Goal: Task Accomplishment & Management: Complete application form

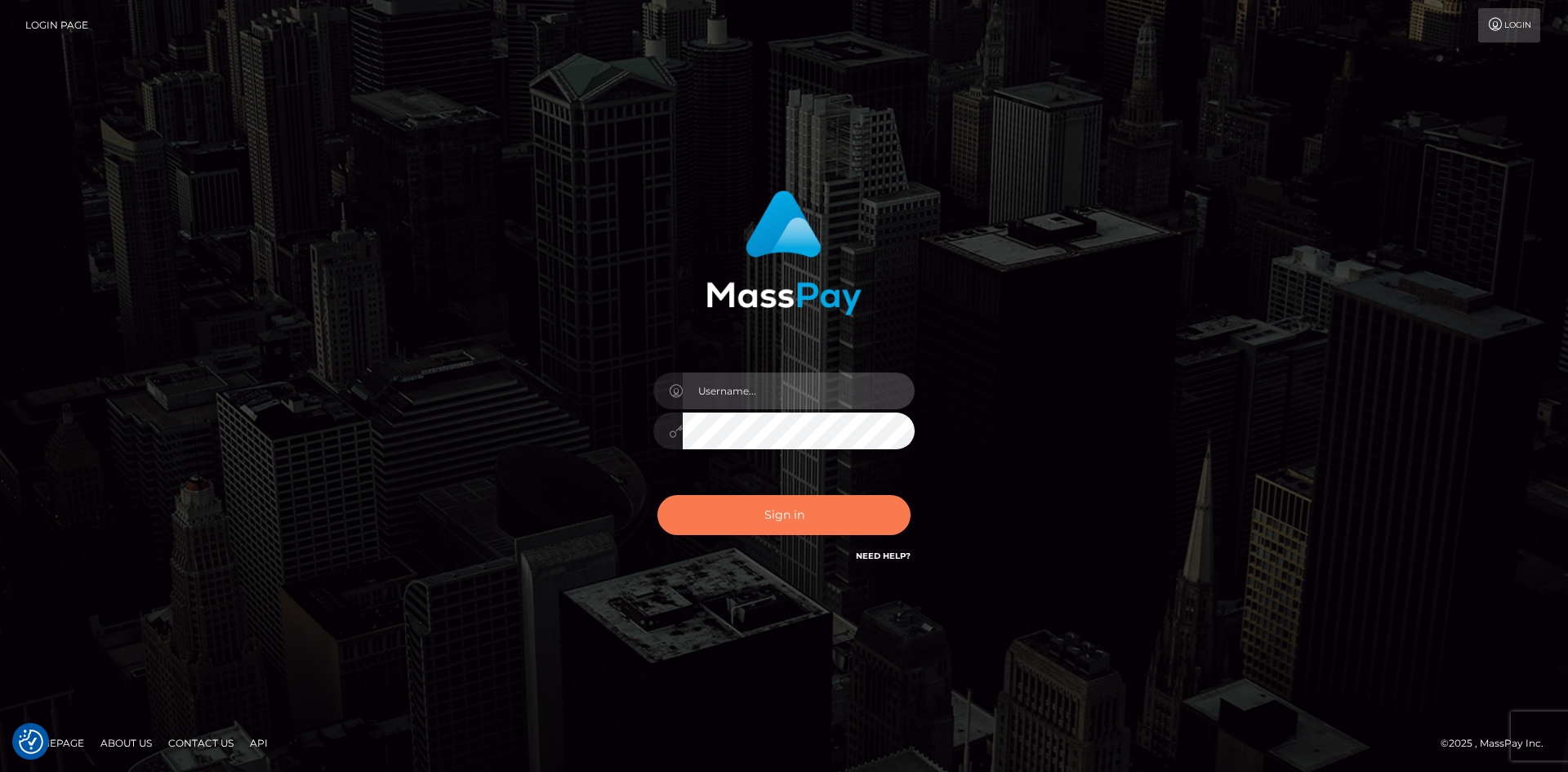
type input "tinan"
click at [862, 516] on button "Sign in" at bounding box center [784, 515] width 253 height 40
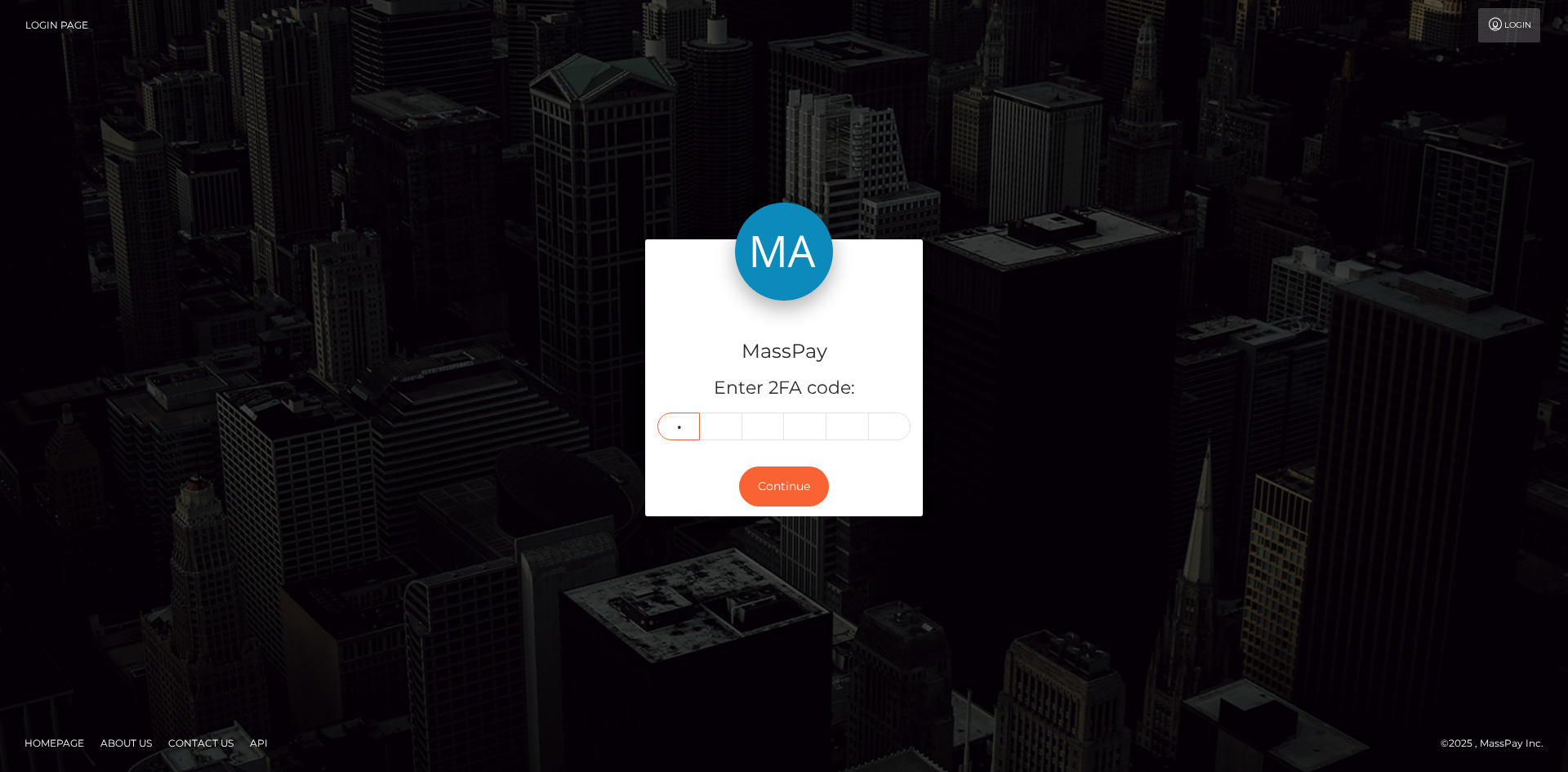
type input "0"
type input "7"
type input "5"
type input "1"
type input "3"
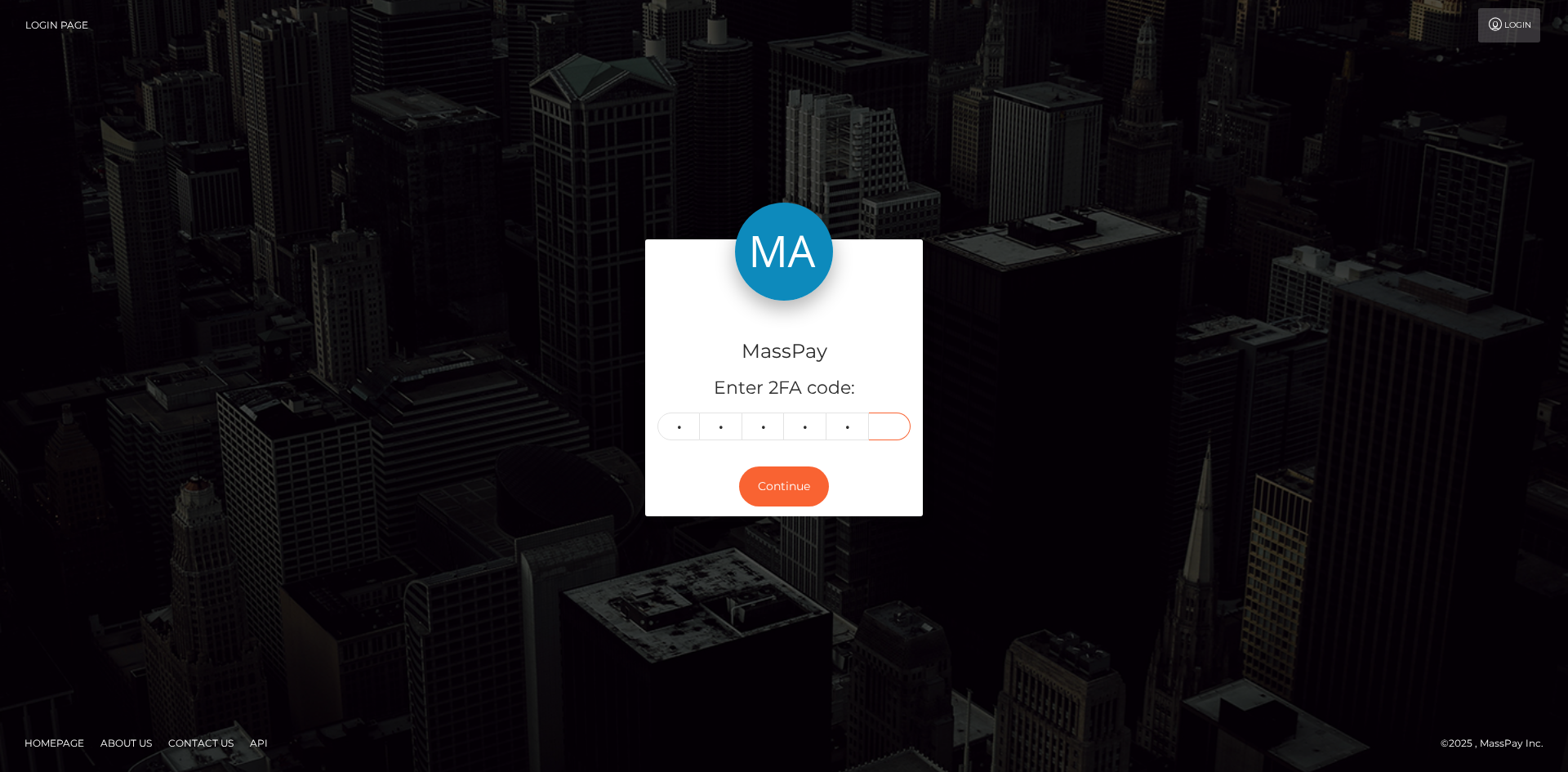
type input "0"
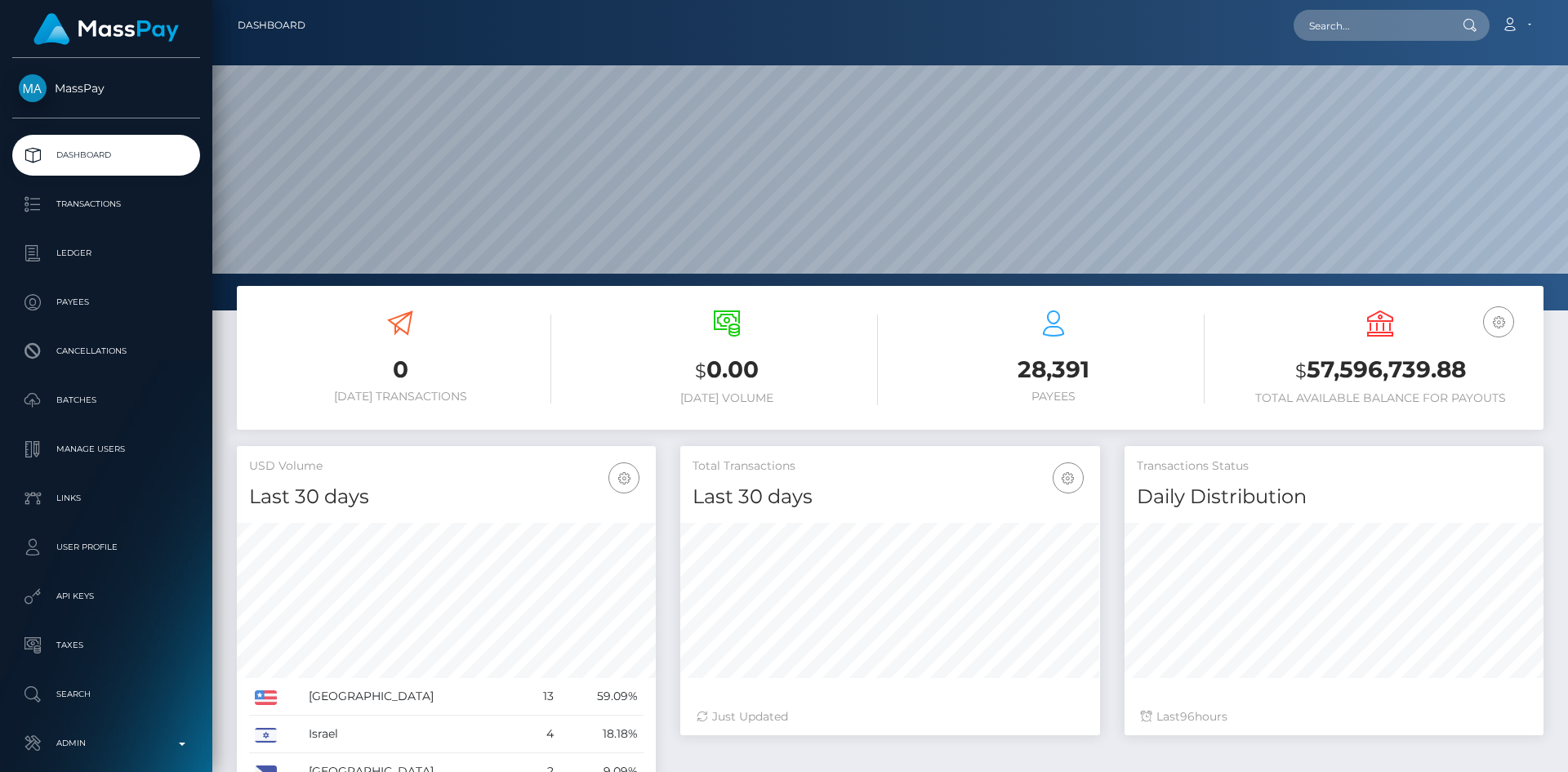
scroll to position [290, 419]
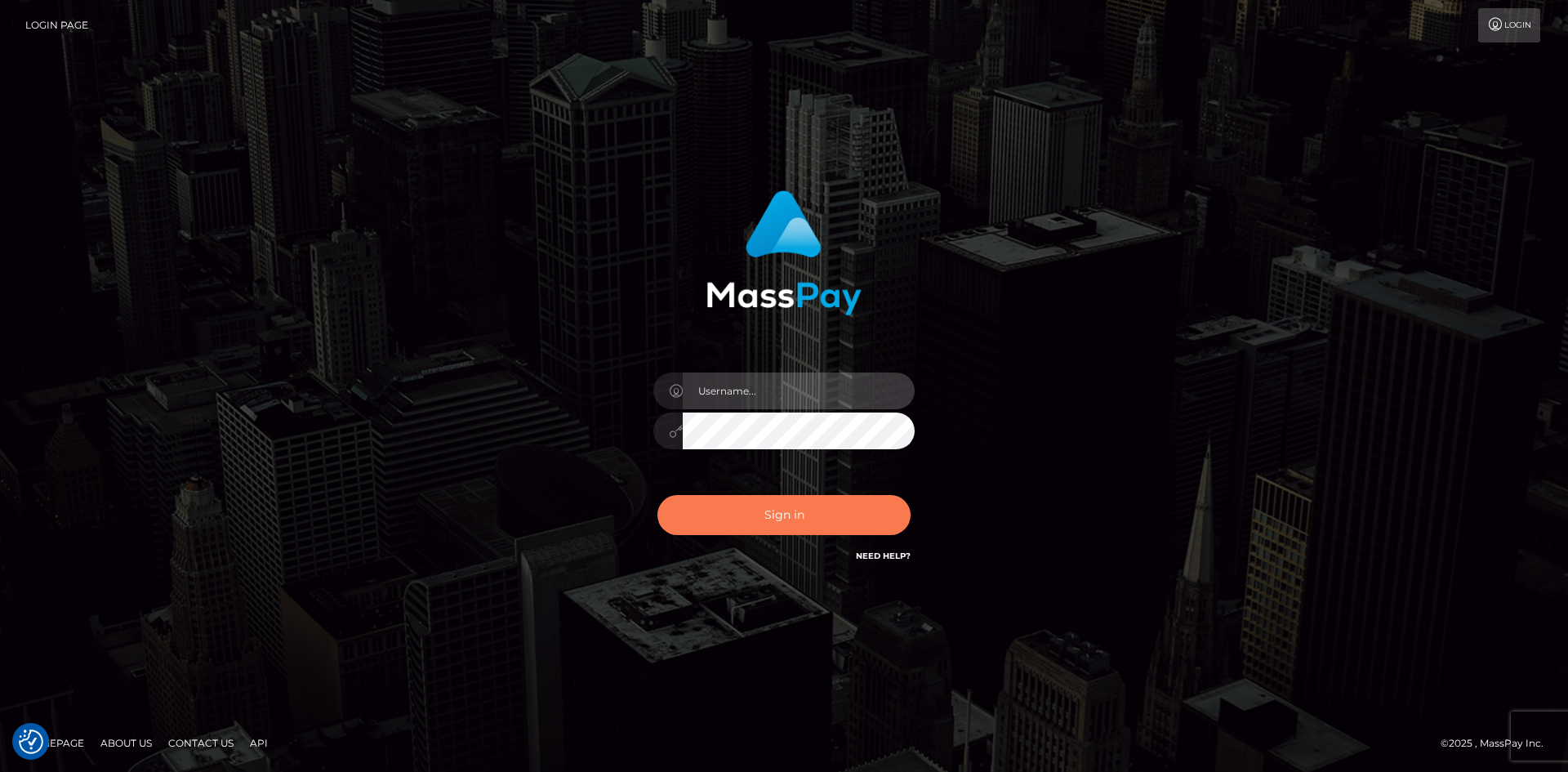
type input "tinan"
click at [800, 507] on button "Sign in" at bounding box center [784, 515] width 253 height 40
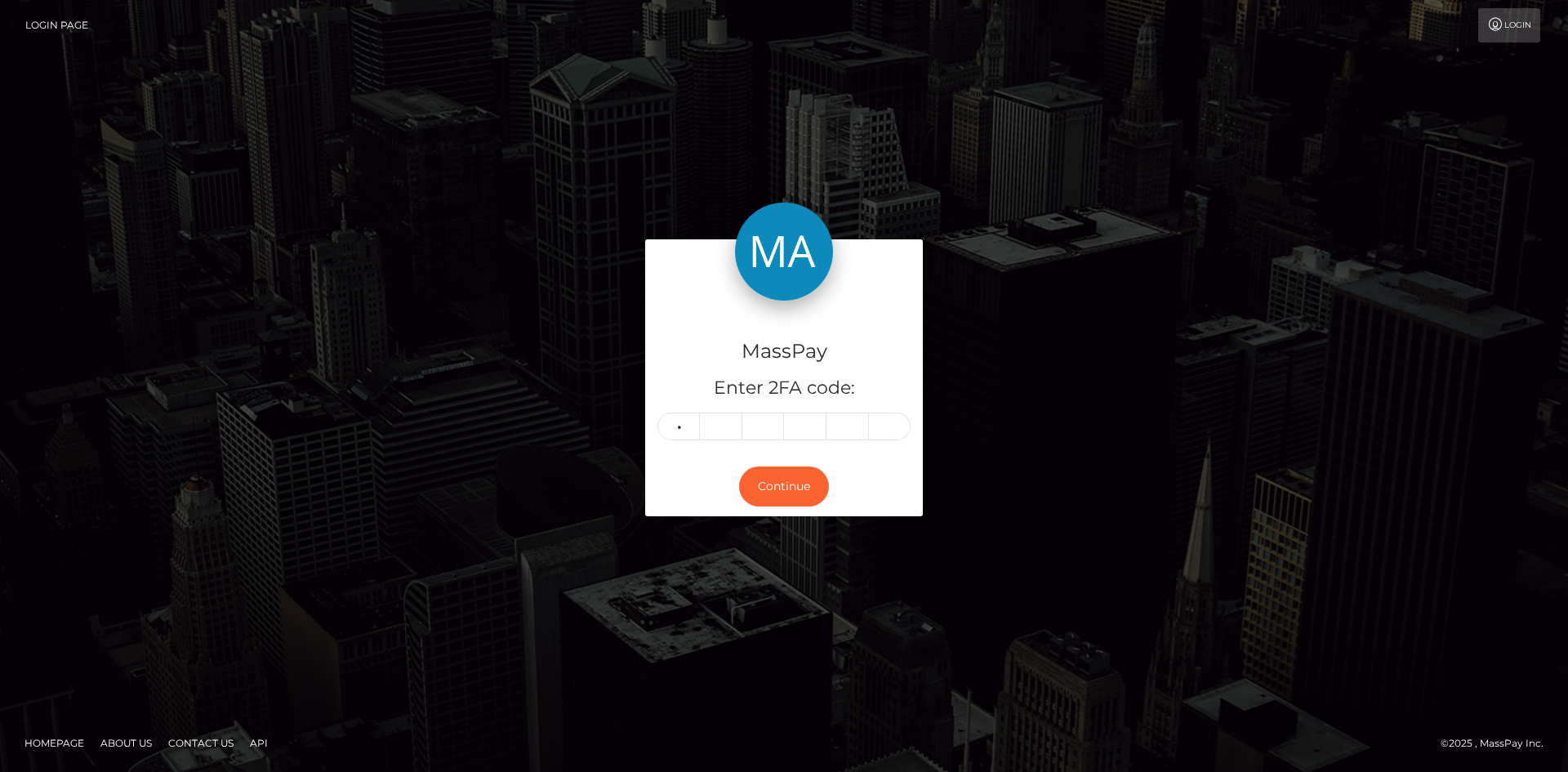
type input "4"
type input "7"
type input "9"
type input "6"
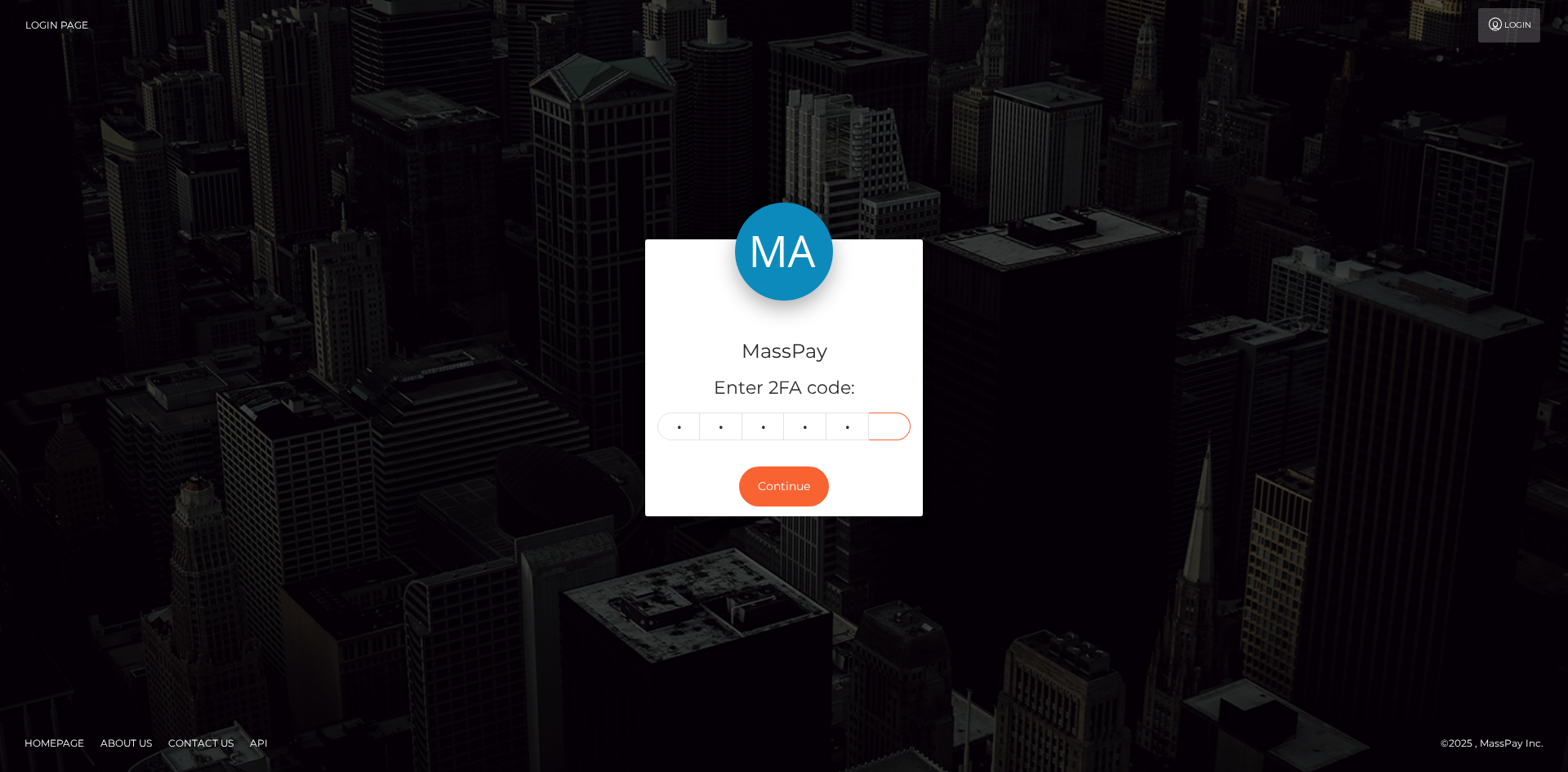
type input "0"
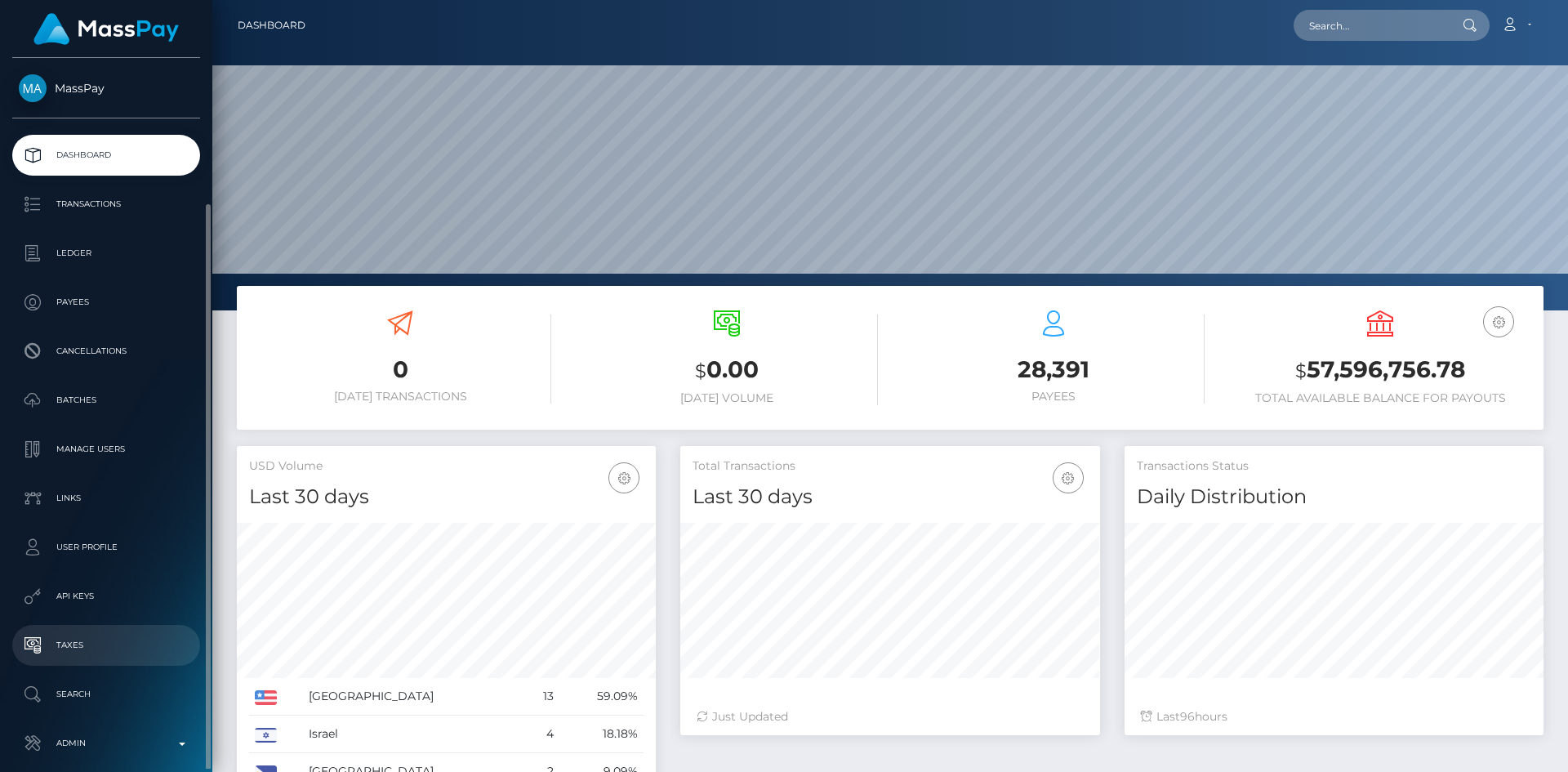
scroll to position [290, 419]
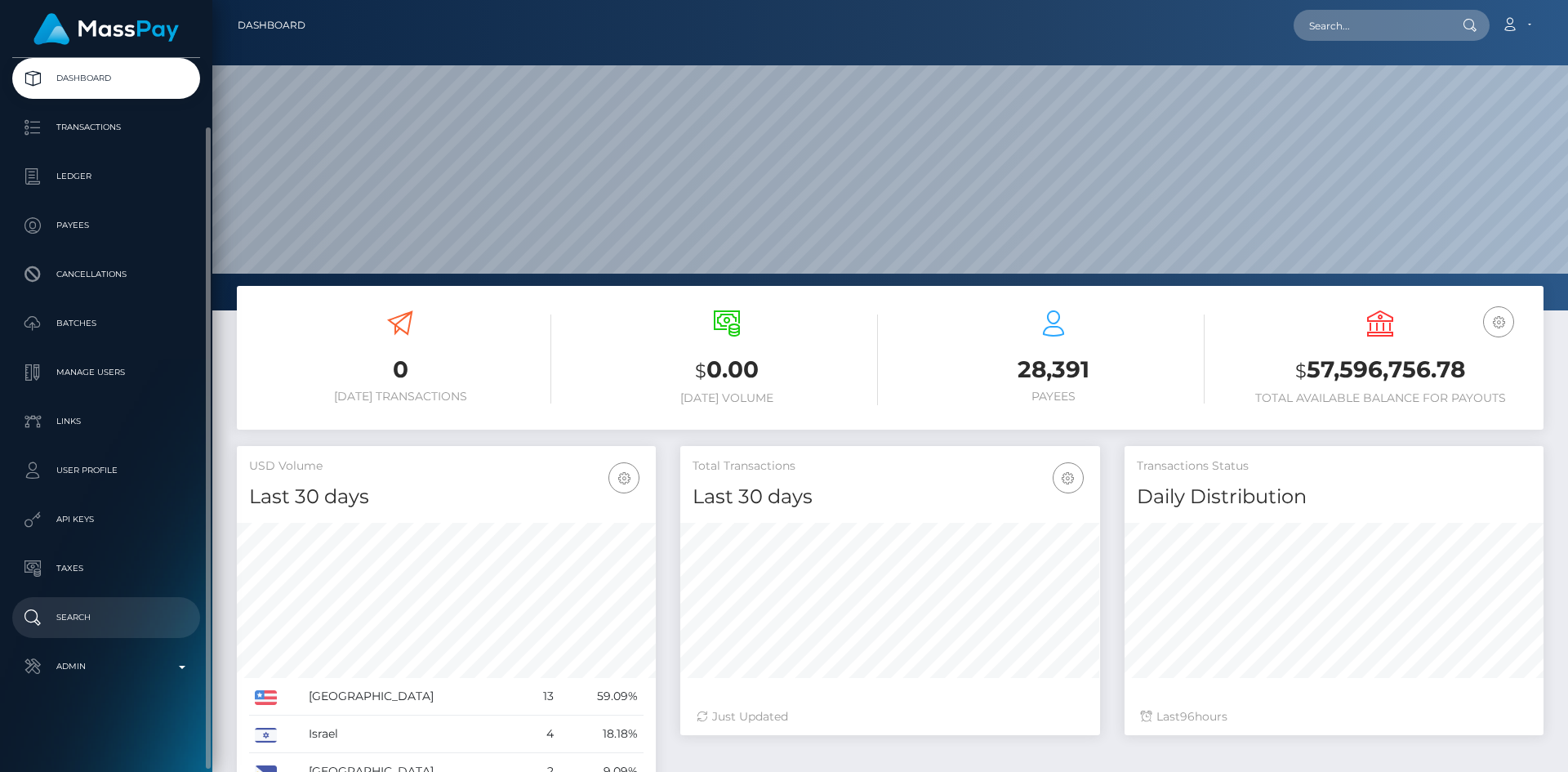
click at [123, 608] on p "Search" at bounding box center [106, 617] width 175 height 25
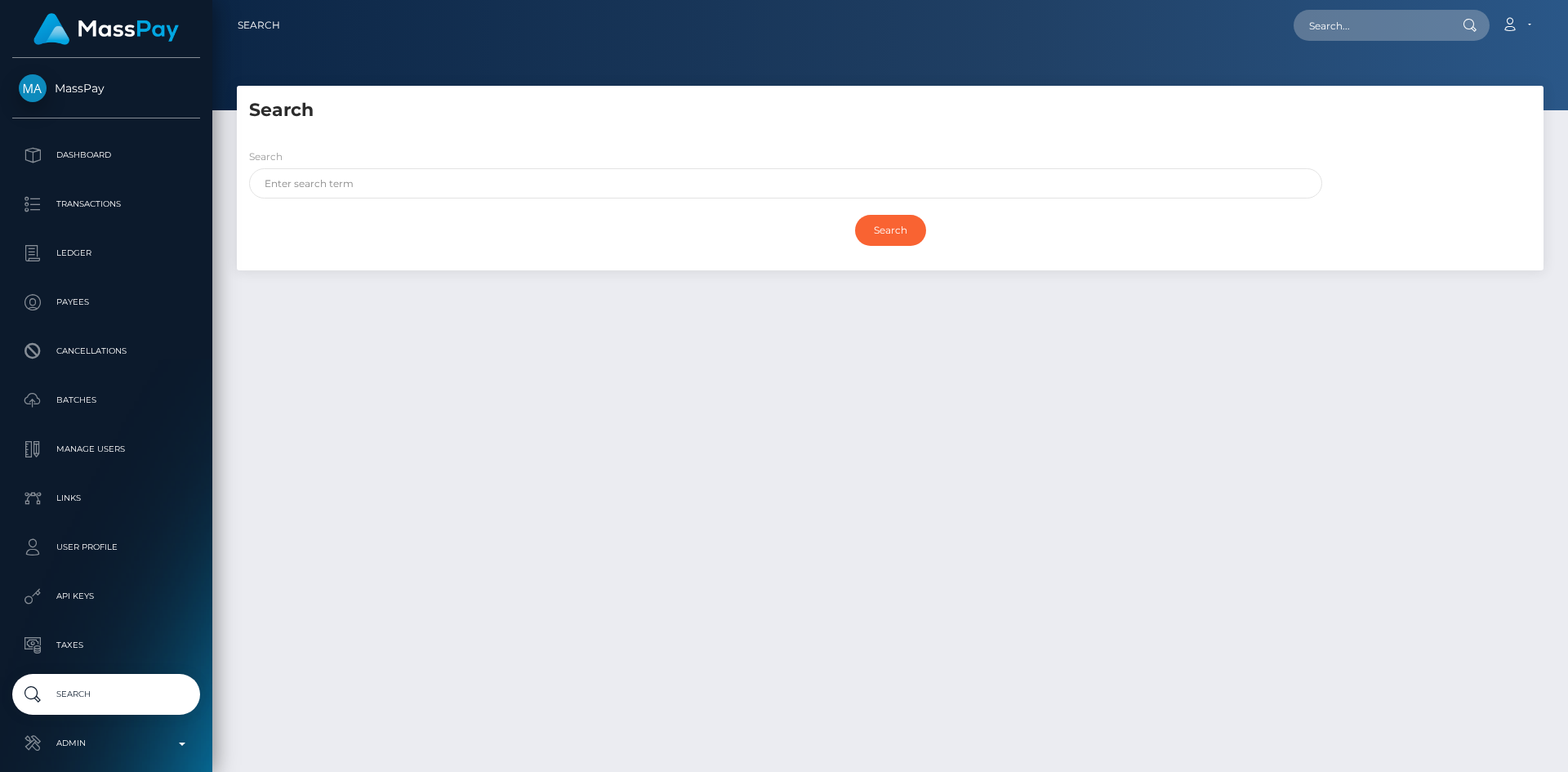
click at [142, 678] on link "Search" at bounding box center [105, 693] width 188 height 40
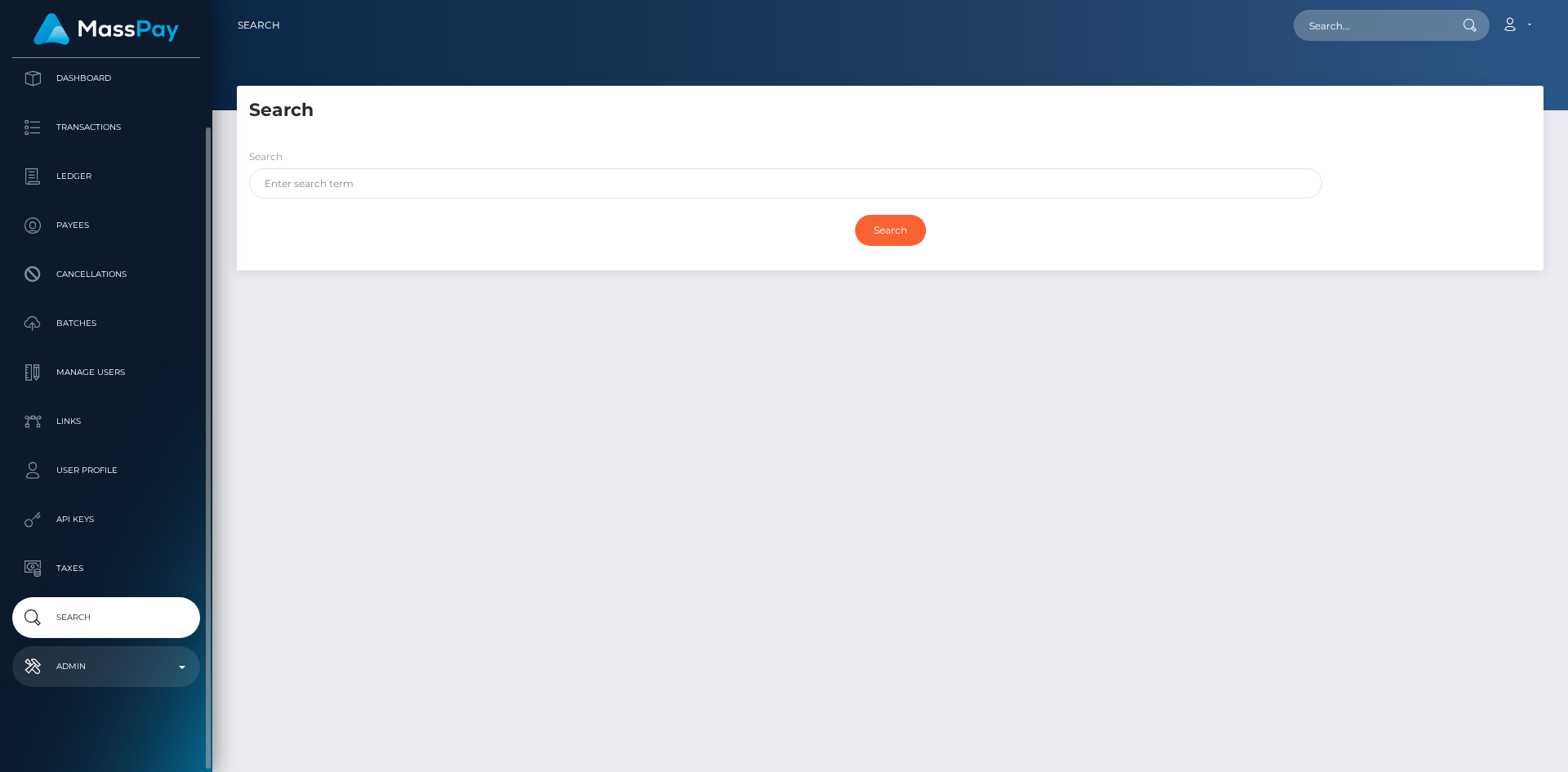
click at [117, 674] on p "Admin" at bounding box center [106, 666] width 175 height 25
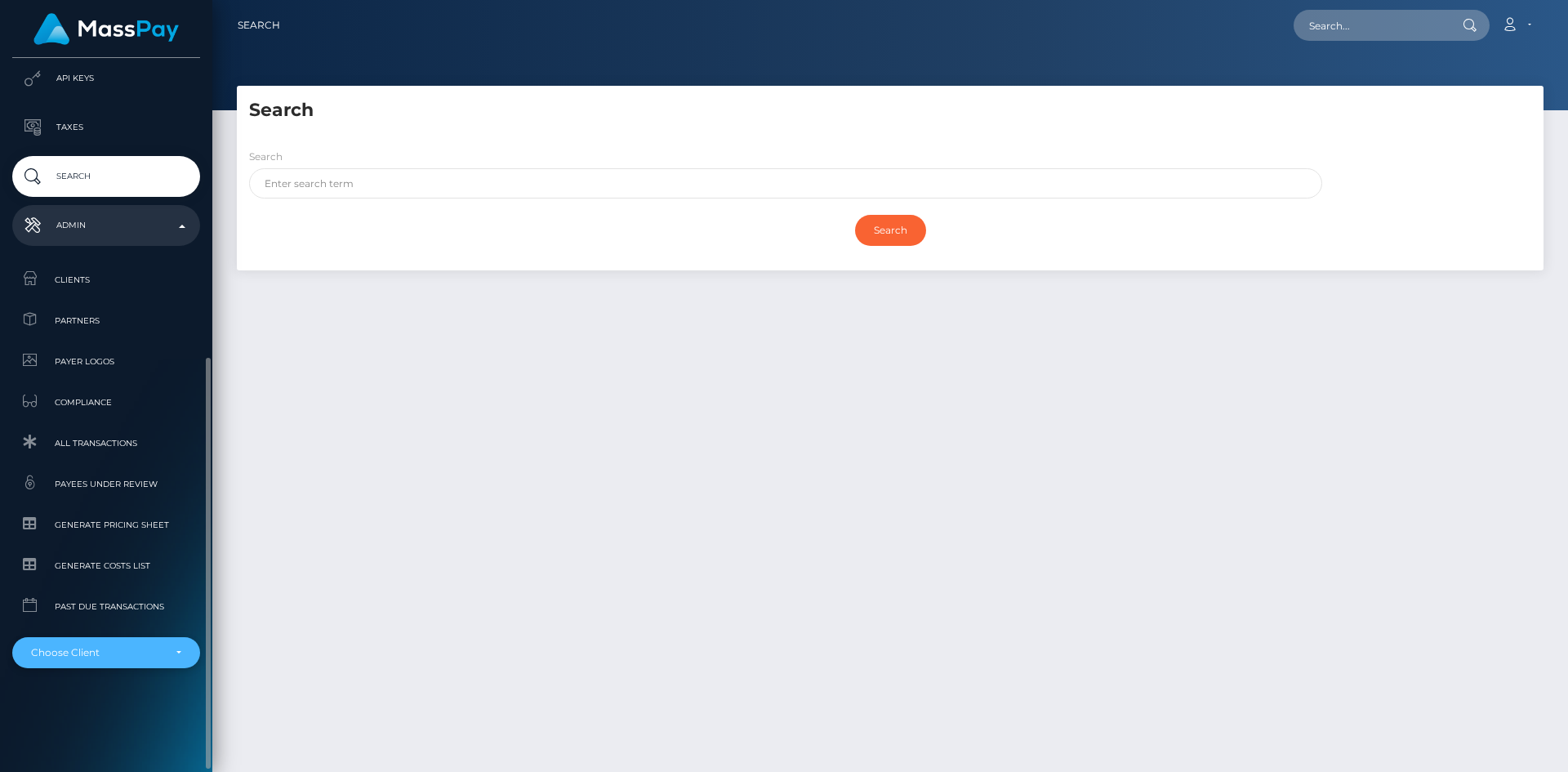
click at [122, 661] on div "Choose Client" at bounding box center [105, 653] width 188 height 32
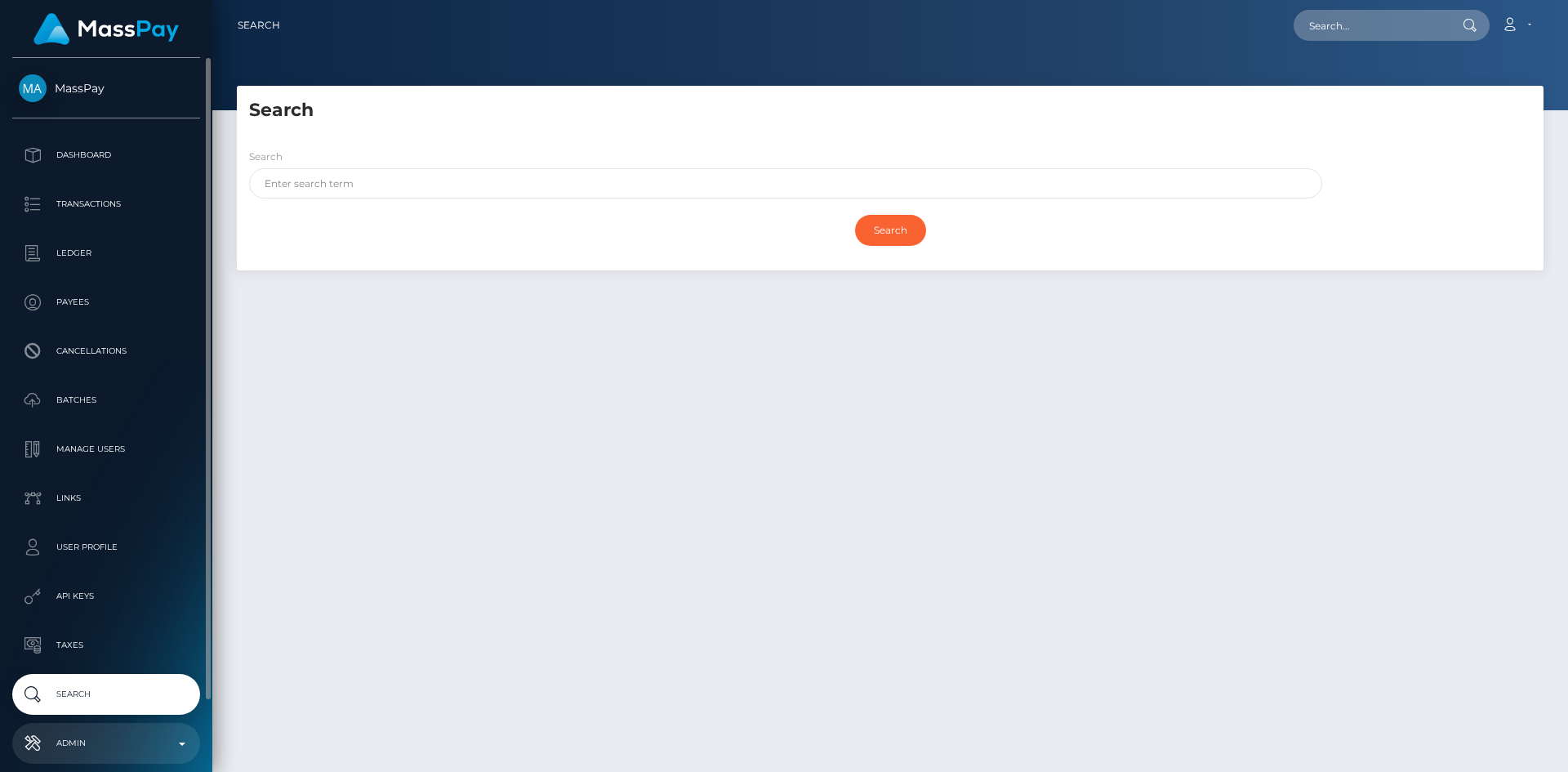
scroll to position [77, 0]
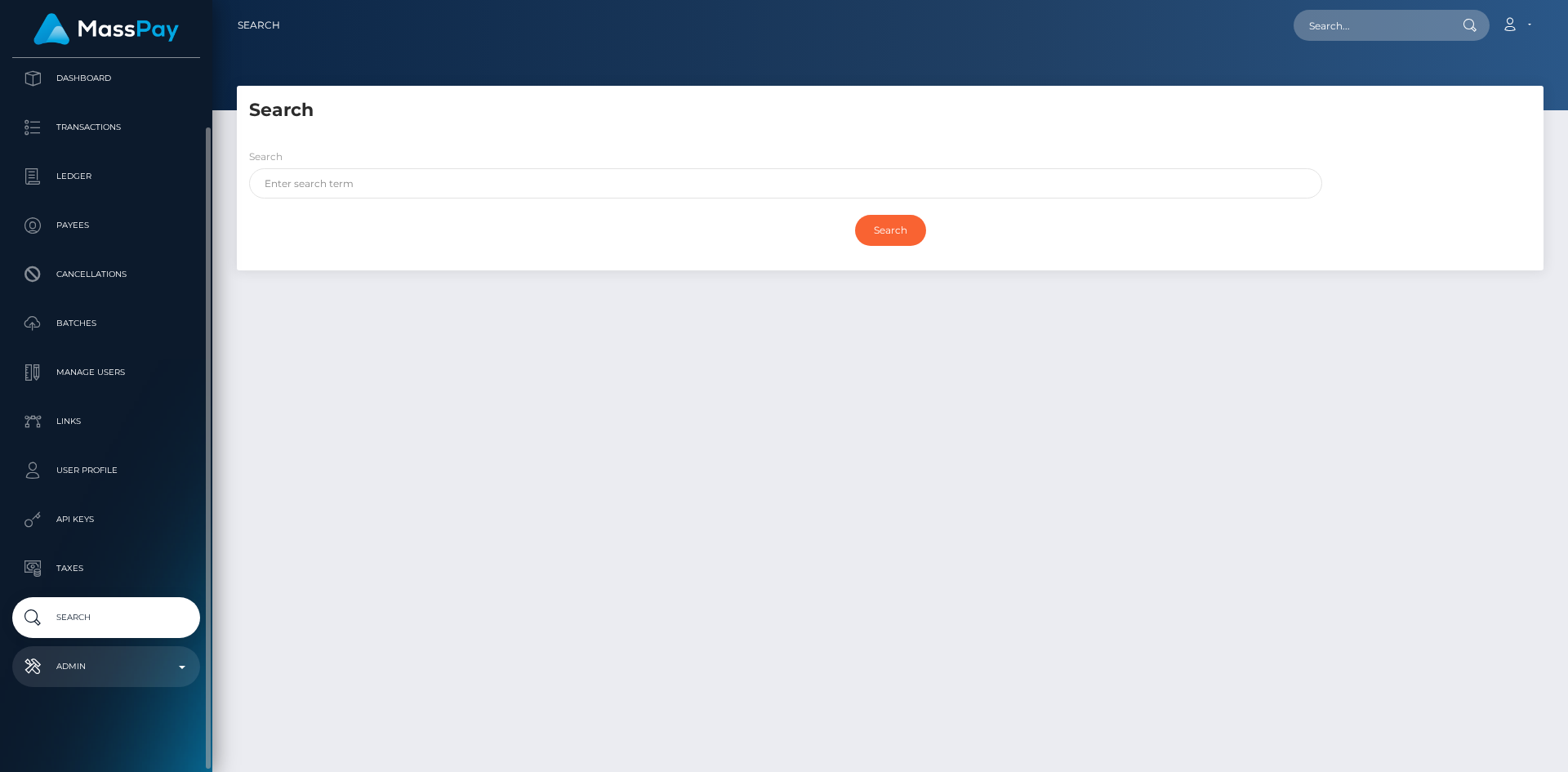
click at [143, 659] on p "Admin" at bounding box center [106, 666] width 175 height 25
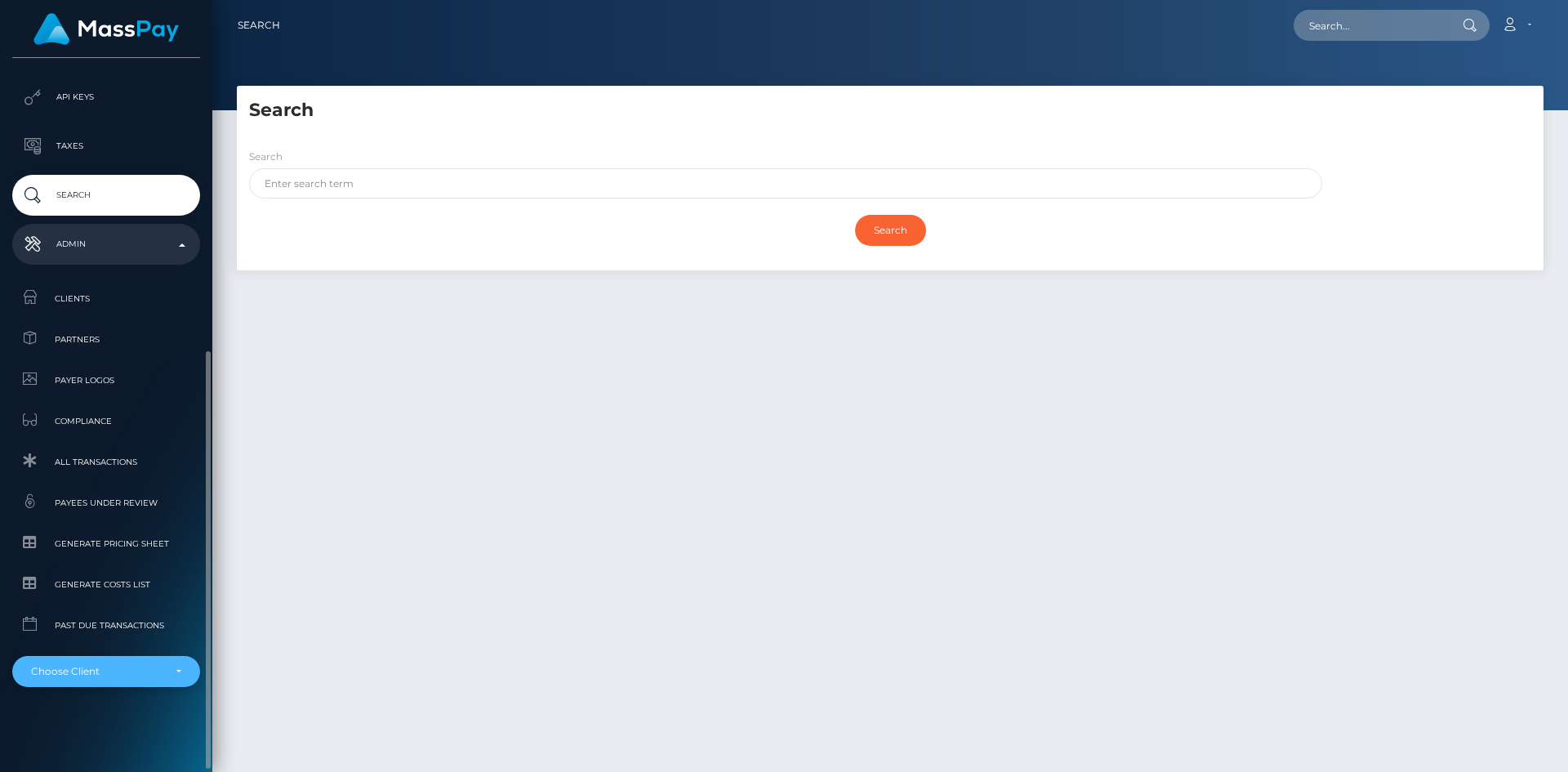
click at [113, 659] on div "Choose Client" at bounding box center [105, 672] width 188 height 32
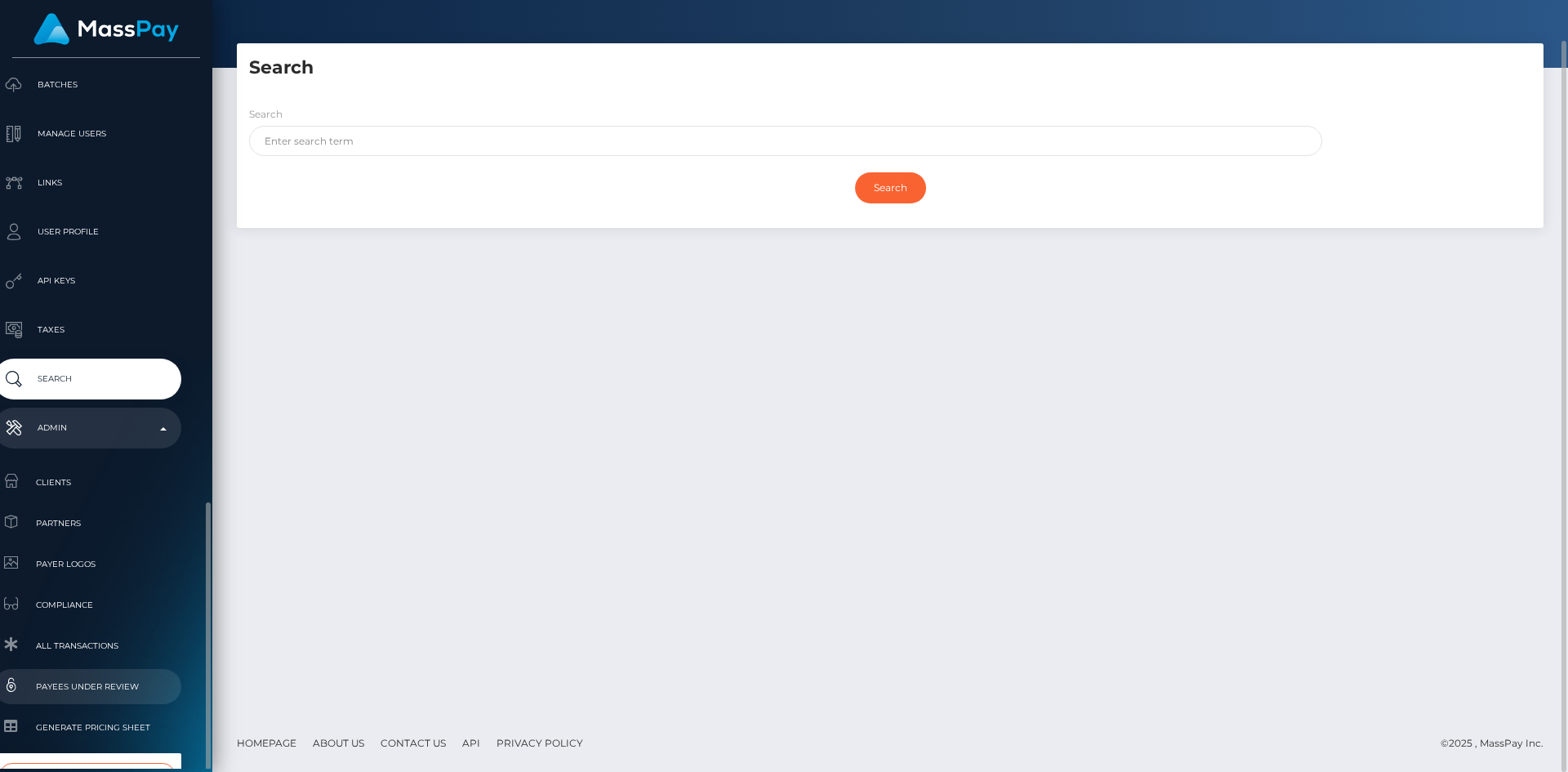
scroll to position [499, 19]
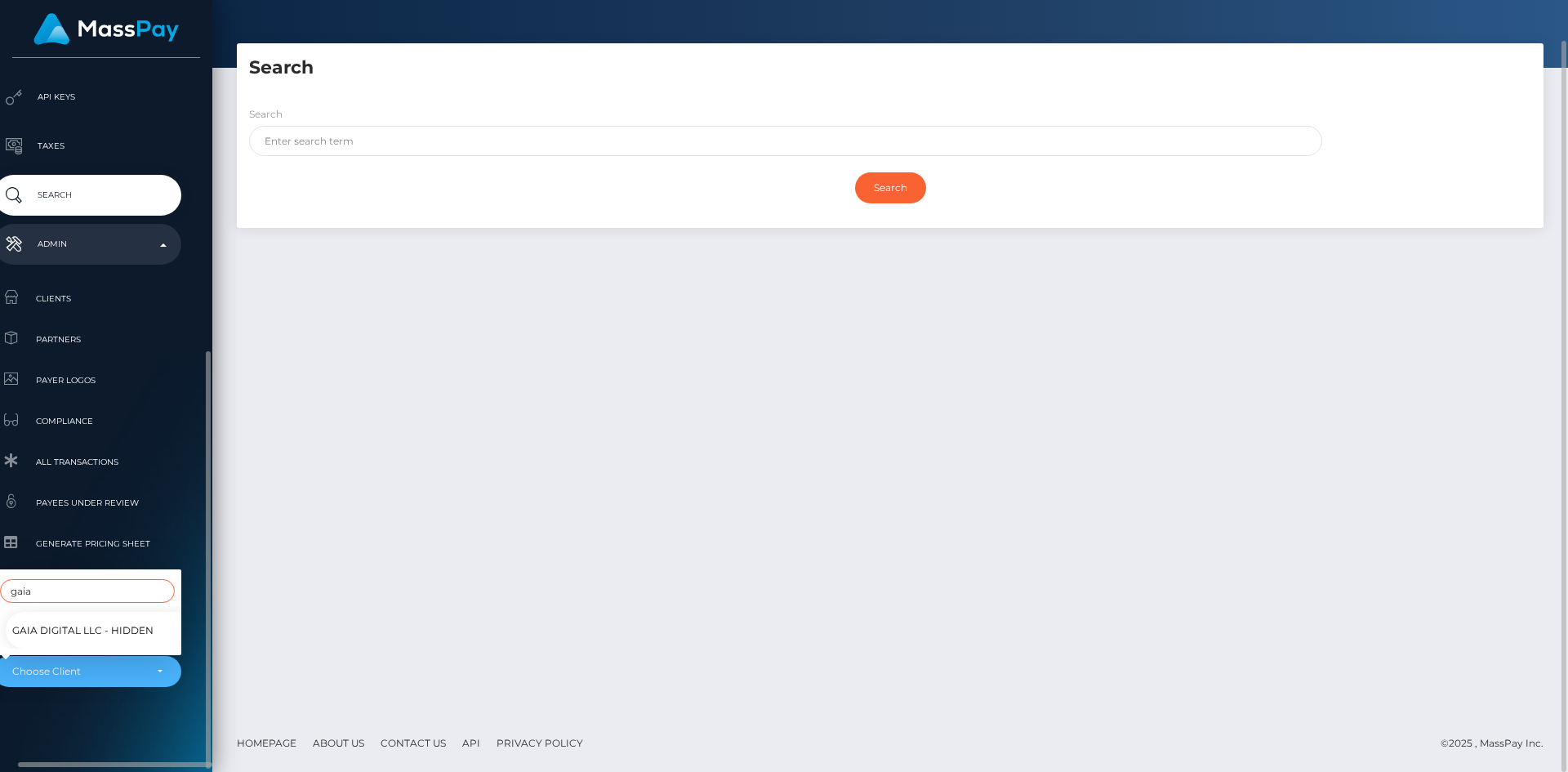
type input "gaia"
click at [99, 620] on span "GAIA DIGITAL LLC - Hidden" at bounding box center [83, 631] width 142 height 22
select select "355"
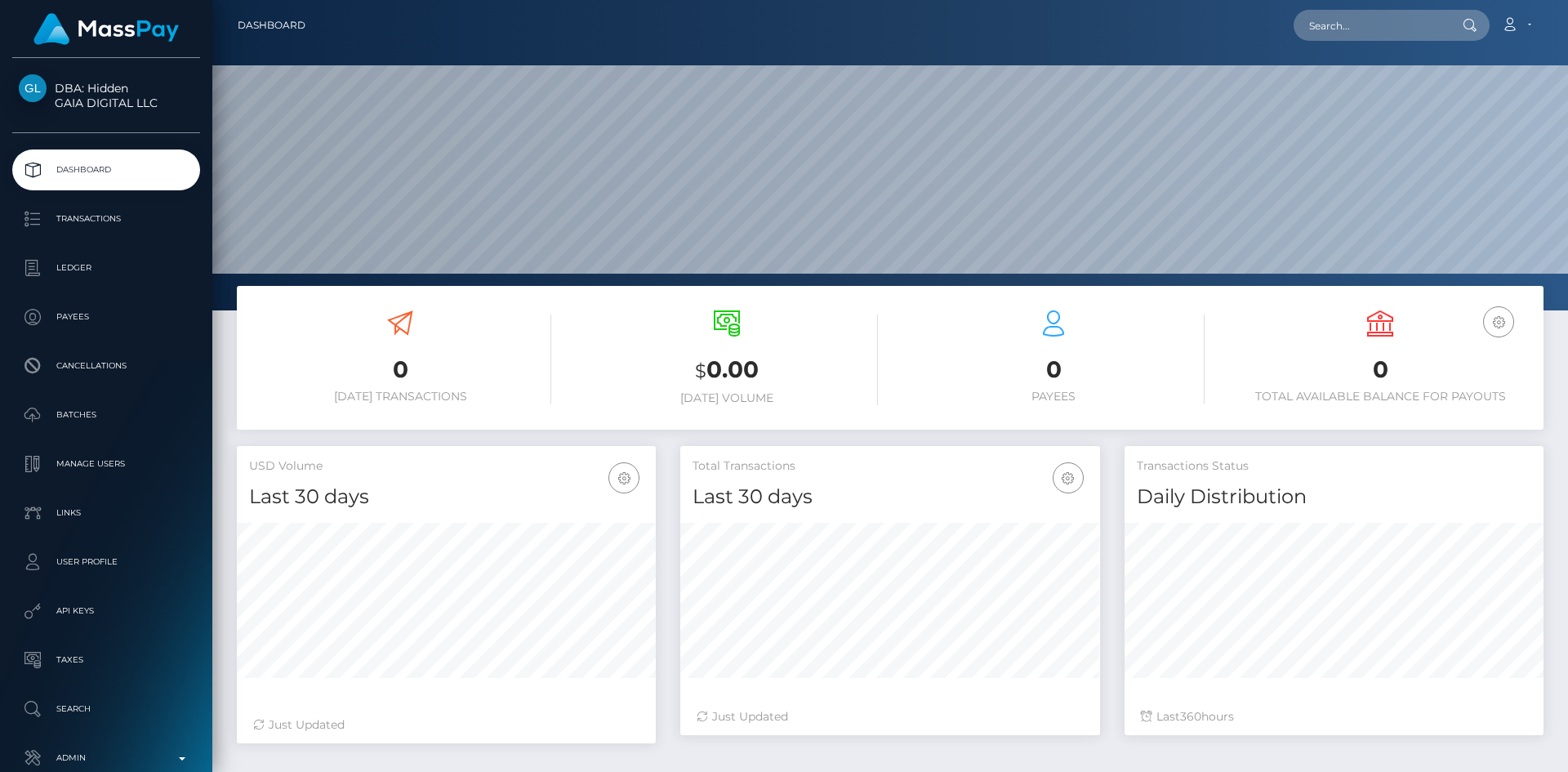
scroll to position [290, 419]
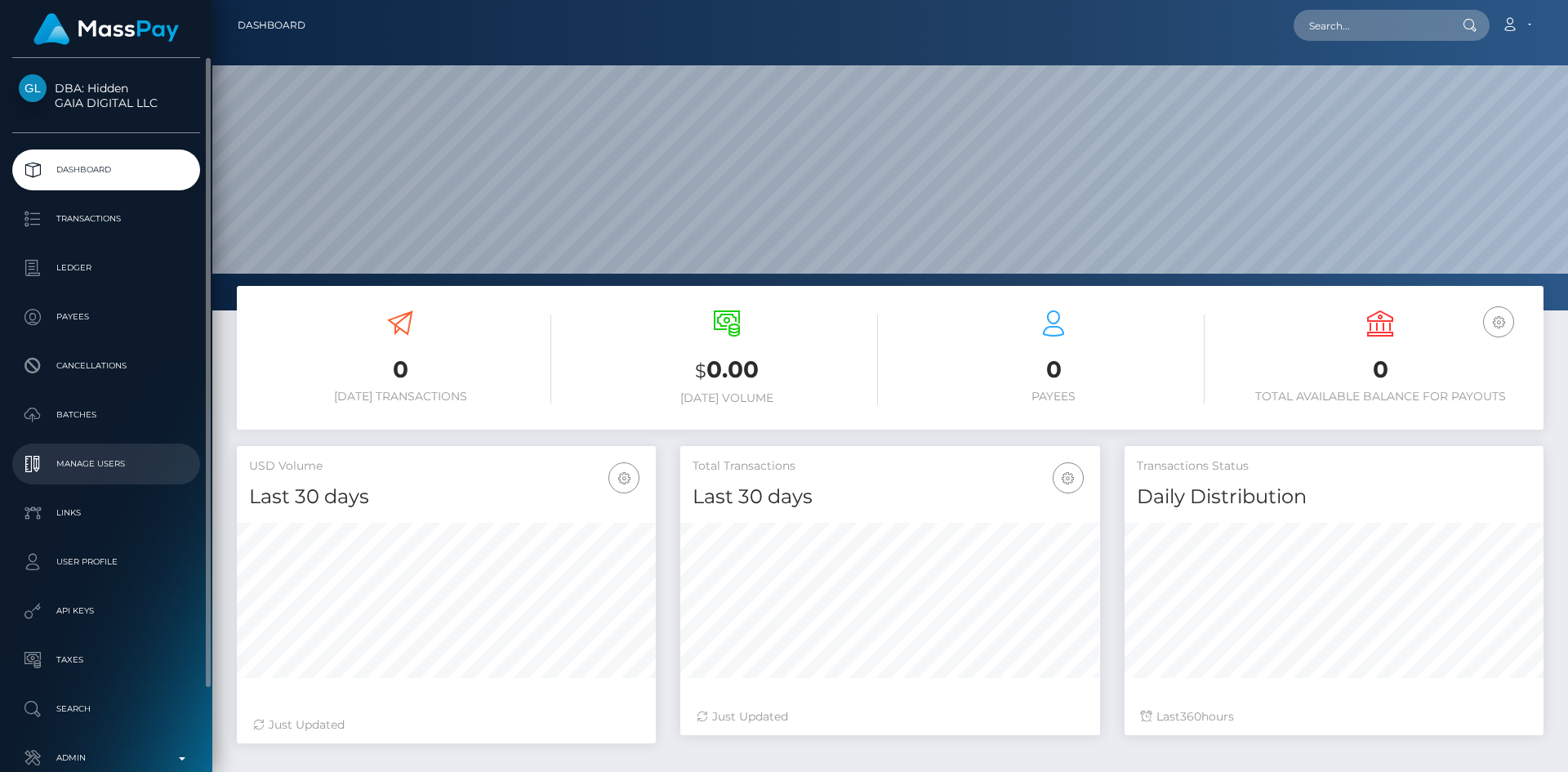
click at [104, 463] on p "Manage Users" at bounding box center [106, 464] width 175 height 25
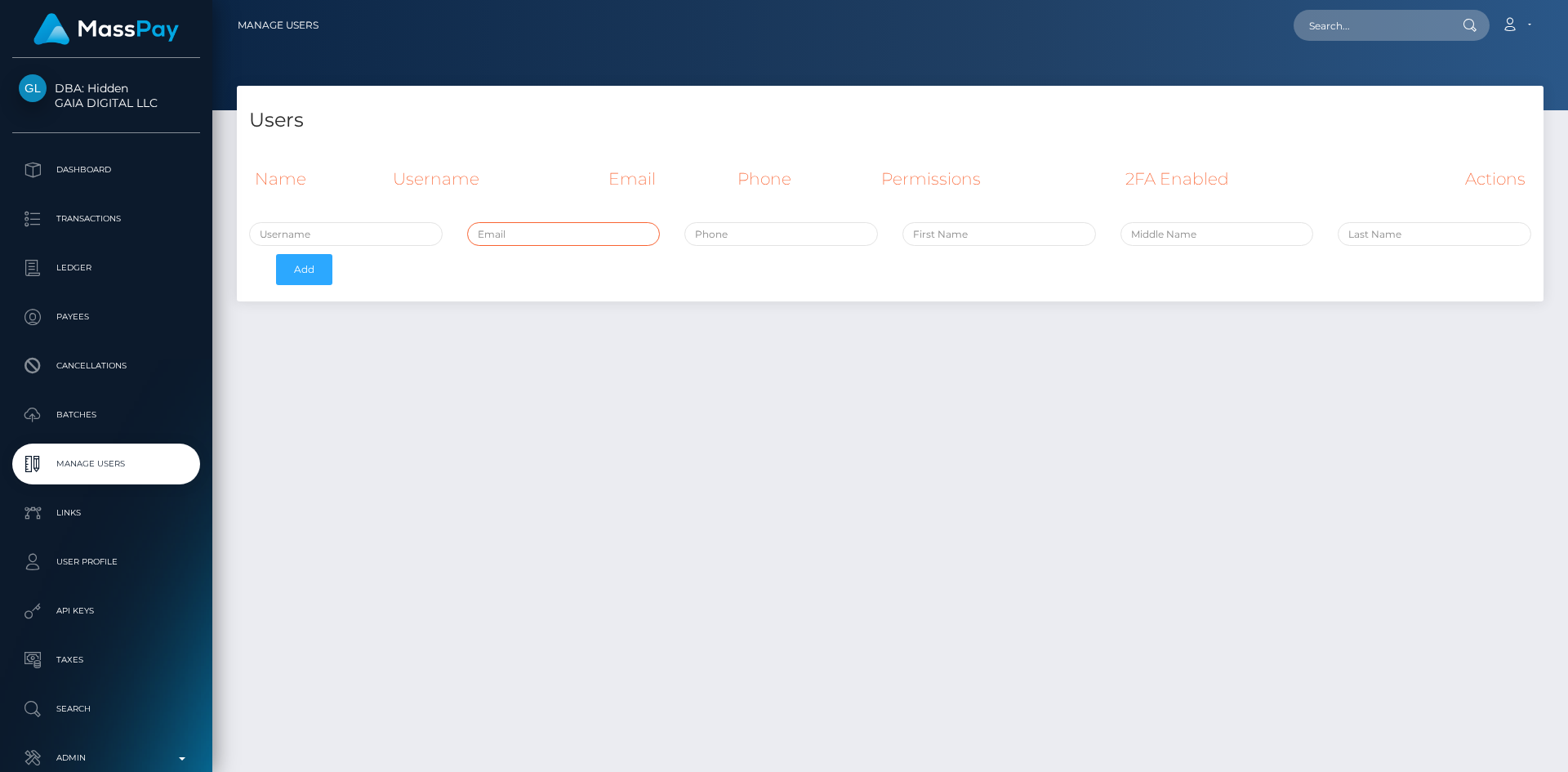
paste input "adem@hidden.com"
type input "adem@hidden.com"
paste input "Andreas Dem"
type input "Andreas Dem"
paste input "Andreas Dem"
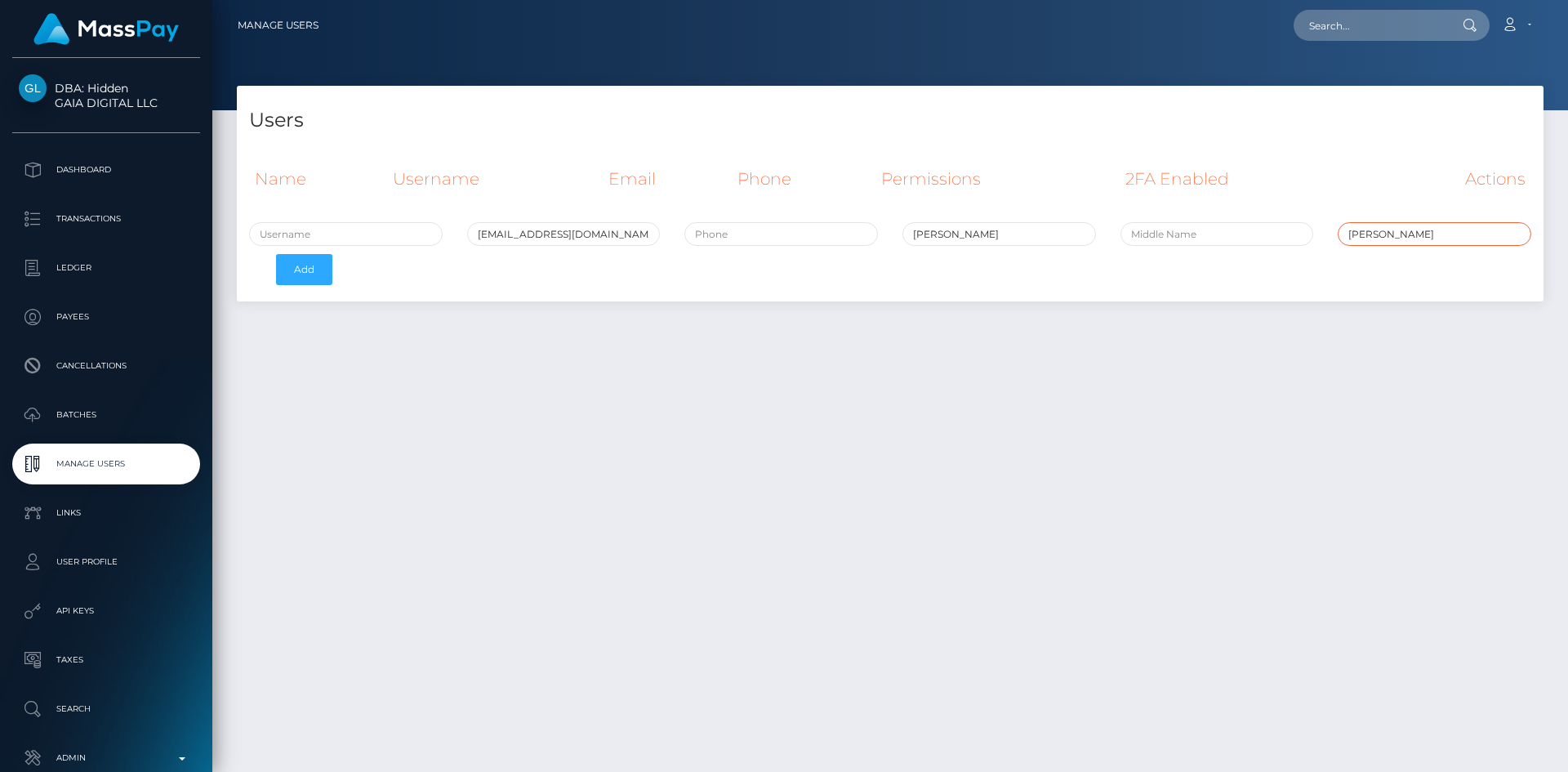
drag, startPoint x: 1391, startPoint y: 236, endPoint x: 1300, endPoint y: 237, distance: 91.0
click at [1300, 237] on div "adem@hidden.com Andreas Dem Andreas Dem Add" at bounding box center [890, 258] width 1306 height 71
type input "Dem"
drag, startPoint x: 989, startPoint y: 241, endPoint x: 952, endPoint y: 238, distance: 37.1
click at [952, 238] on input "Andreas Dem" at bounding box center [999, 234] width 194 height 24
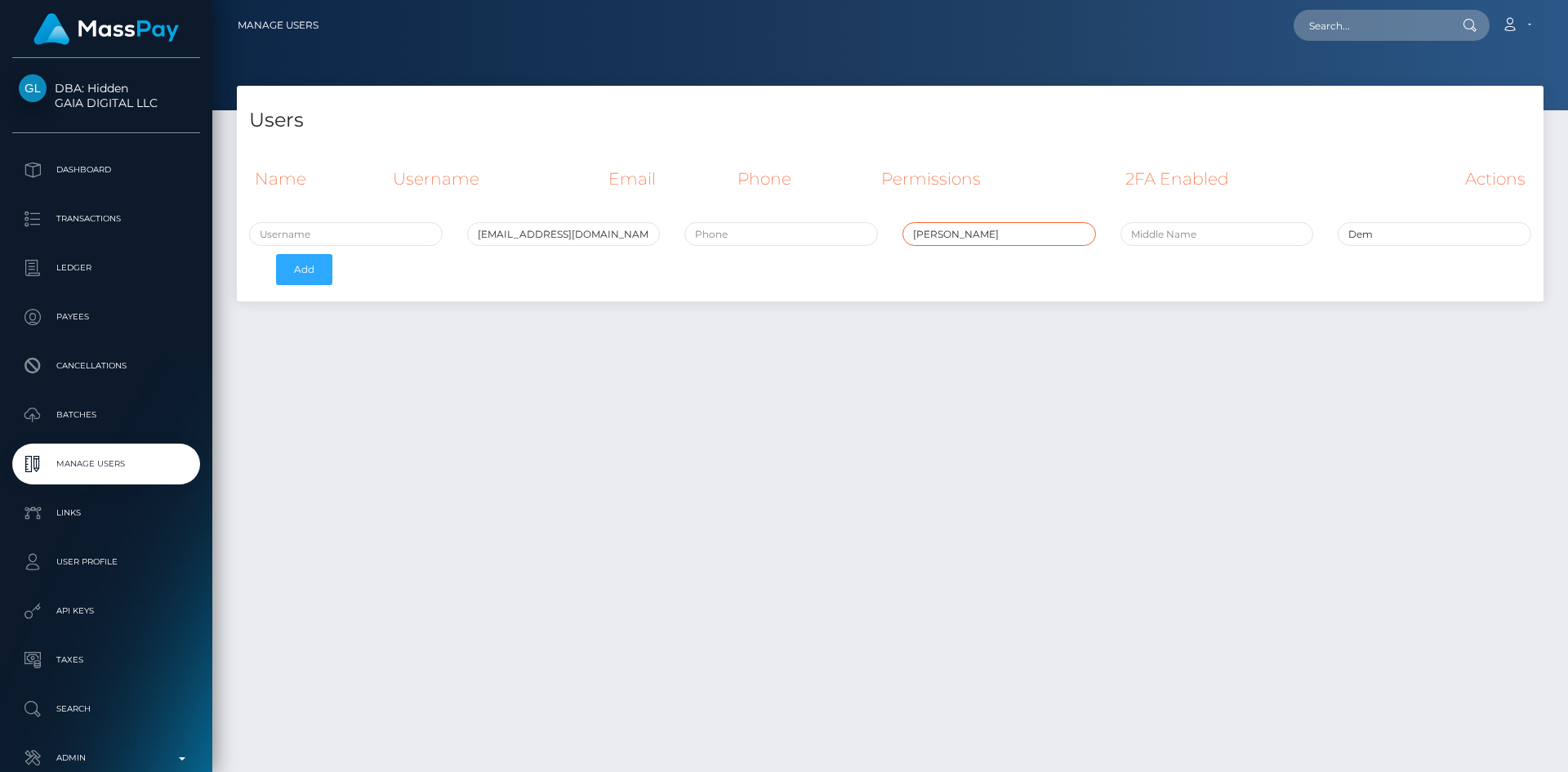
type input "Andreas"
paste input "+35796216417"
type input "+35796216417"
click at [720, 332] on div "Users Name Username Email Phone Permissions 2FA Enabled Actions" at bounding box center [890, 421] width 1355 height 672
click at [408, 239] on input "text" at bounding box center [345, 234] width 194 height 24
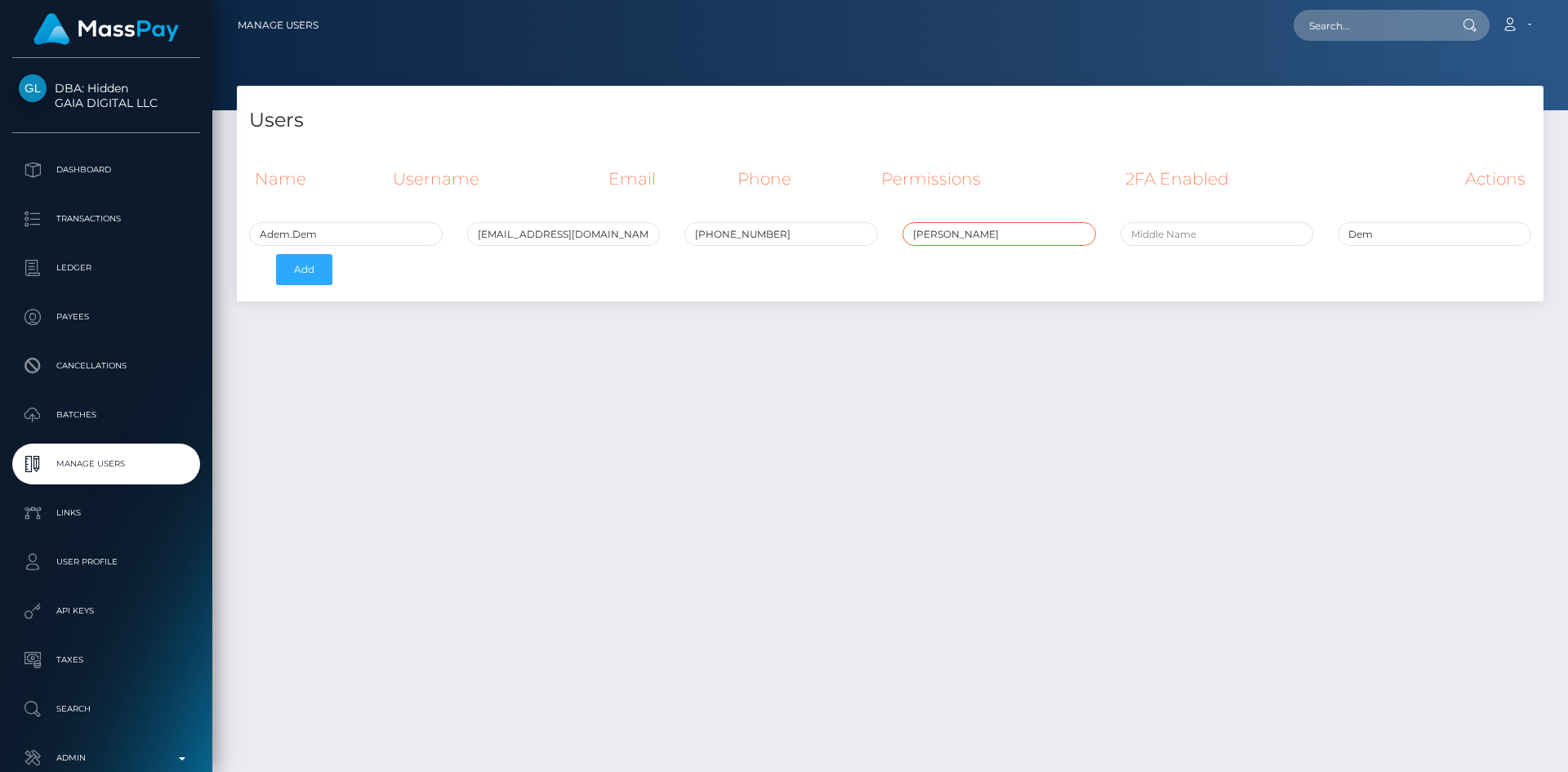
drag, startPoint x: 937, startPoint y: 237, endPoint x: 912, endPoint y: 239, distance: 25.1
click at [912, 239] on input "Andreas" at bounding box center [999, 234] width 194 height 24
drag, startPoint x: 292, startPoint y: 231, endPoint x: 235, endPoint y: 237, distance: 57.3
click at [235, 237] on div "Users Name Username Email Phone Permissions 2FA Enabled Actions Adem.Dem Andreas" at bounding box center [890, 202] width 1331 height 232
paste input "Andreas"
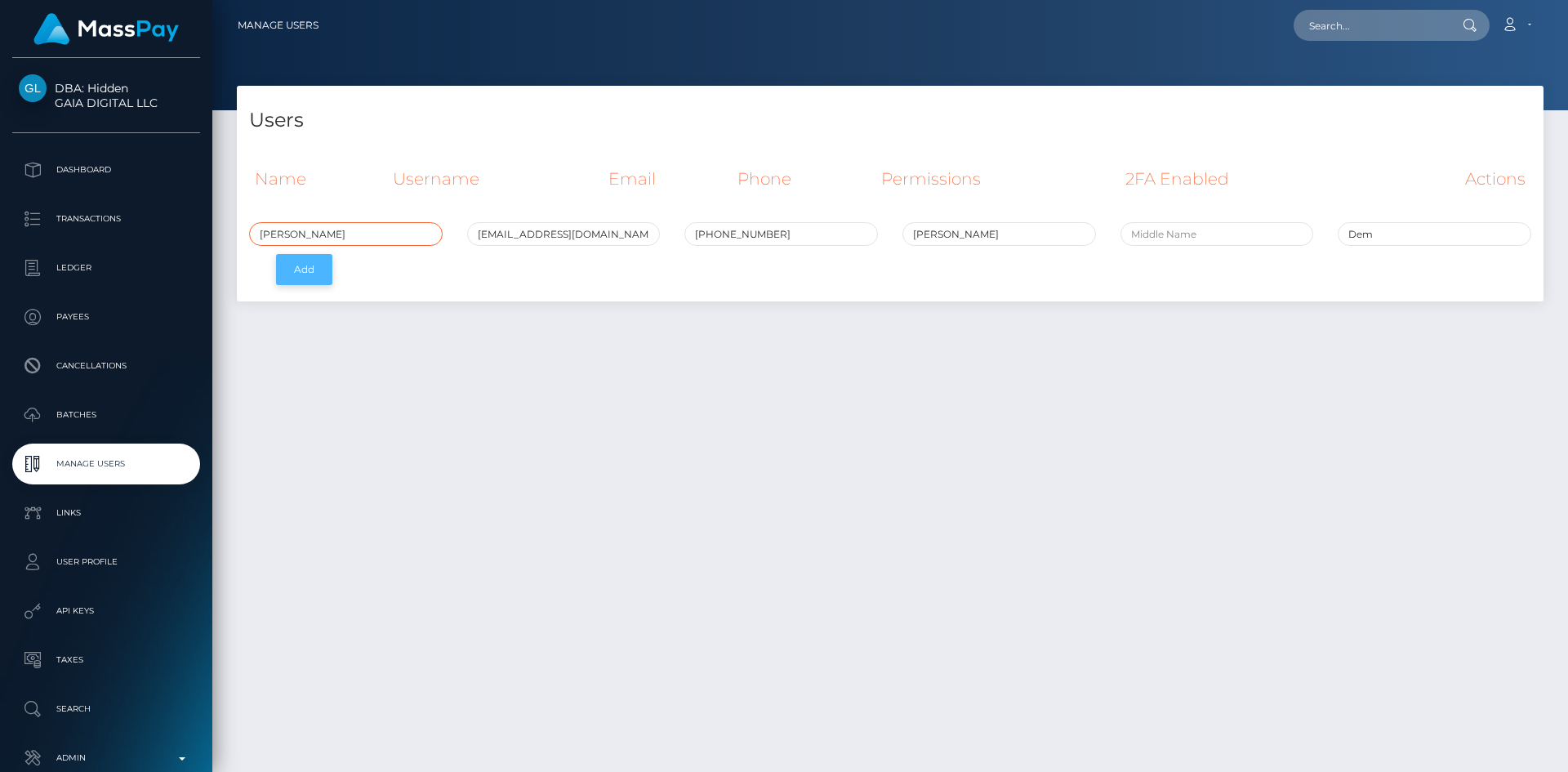
type input "Andreas Dem"
click at [298, 272] on button "Add" at bounding box center [303, 270] width 56 height 32
